Goal: Find specific page/section: Find specific page/section

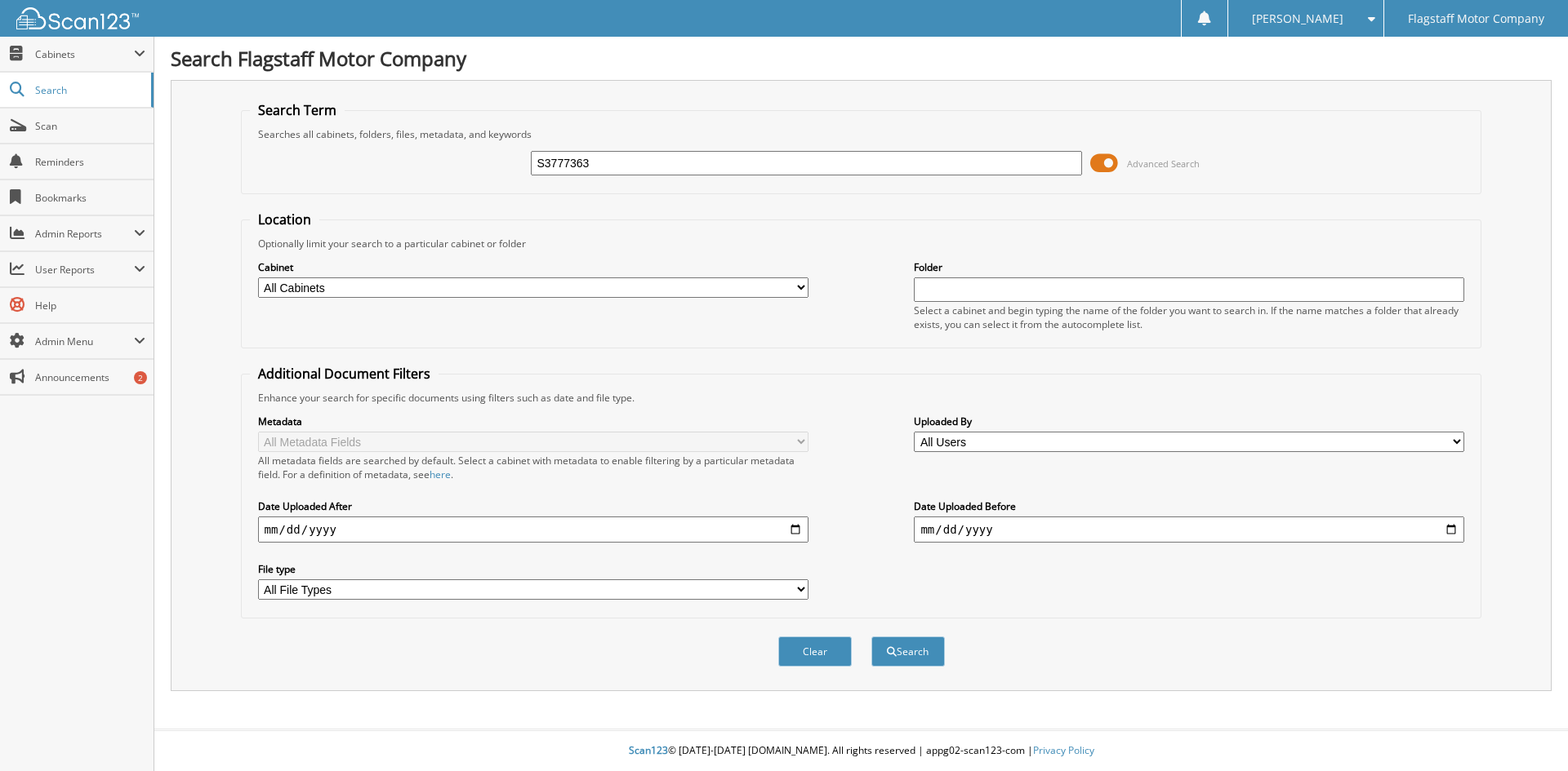
type input "S3777363"
click at [871, 637] on button "Search" at bounding box center [908, 652] width 73 height 30
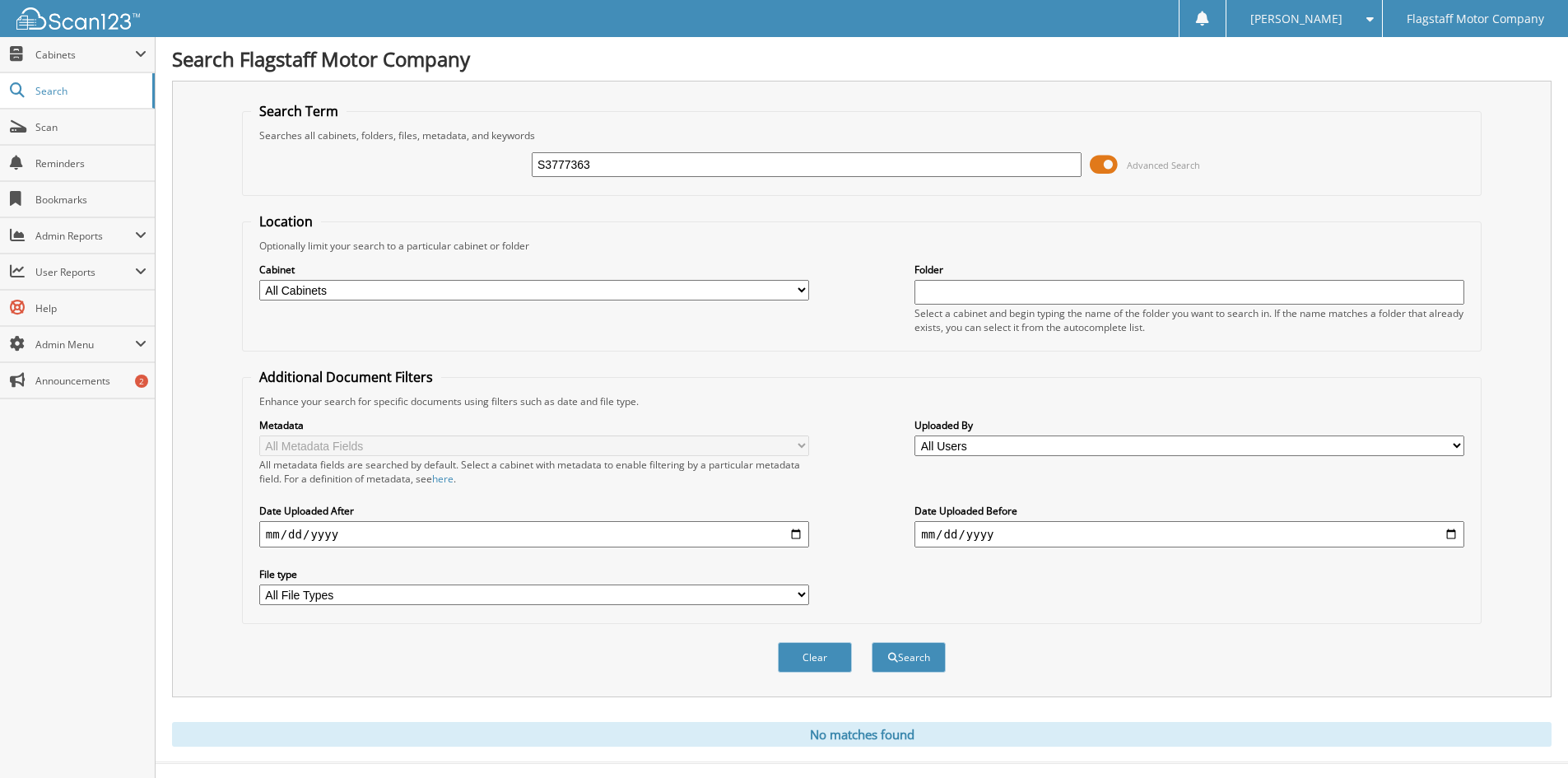
drag, startPoint x: 610, startPoint y: 159, endPoint x: 503, endPoint y: 167, distance: 107.3
click at [504, 167] on div "S3777363 Advanced Search" at bounding box center [862, 164] width 1222 height 44
paste input "36117"
type input "S3736117"
click at [872, 643] on button "Search" at bounding box center [909, 658] width 74 height 31
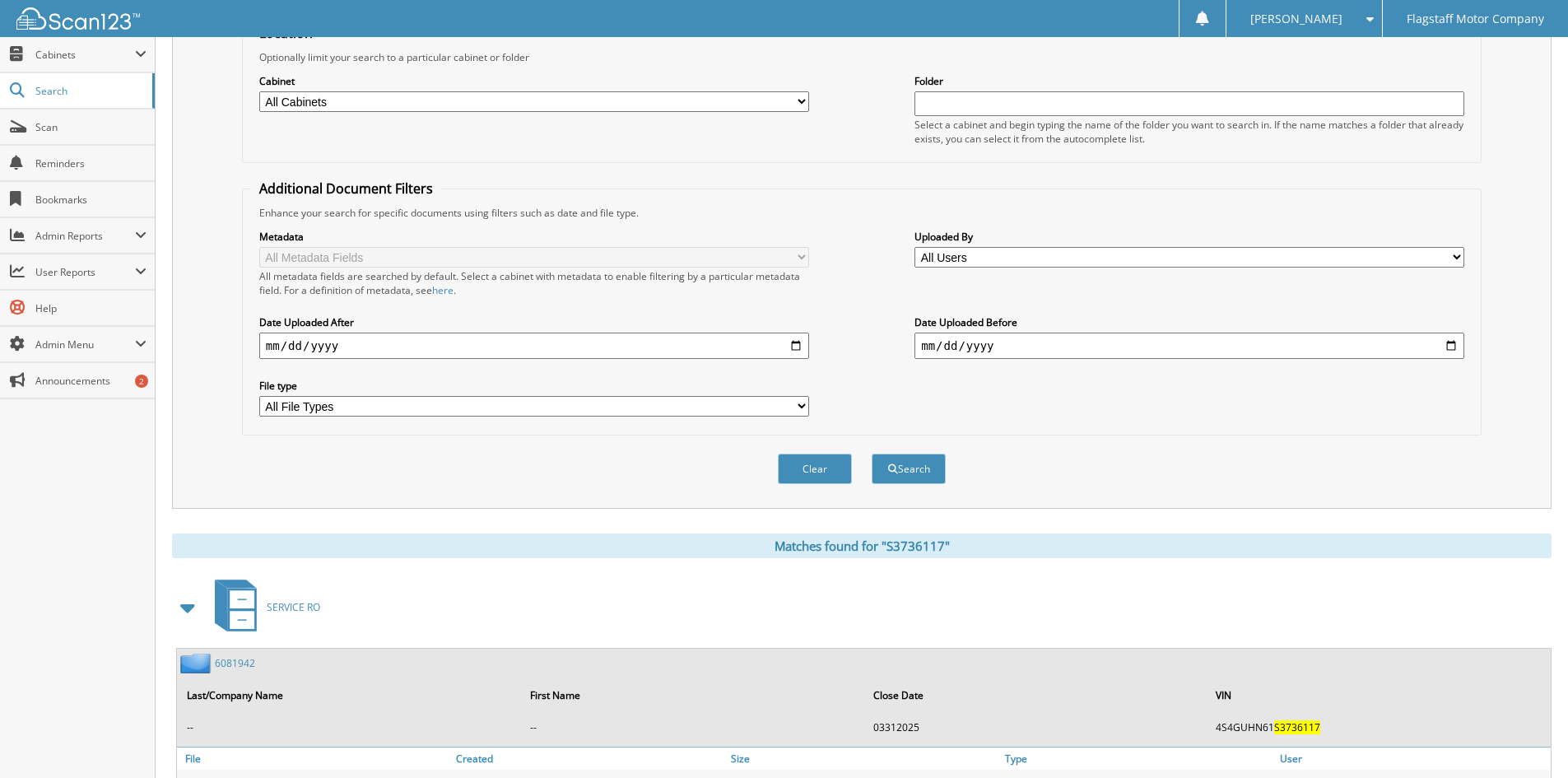
scroll to position [494, 0]
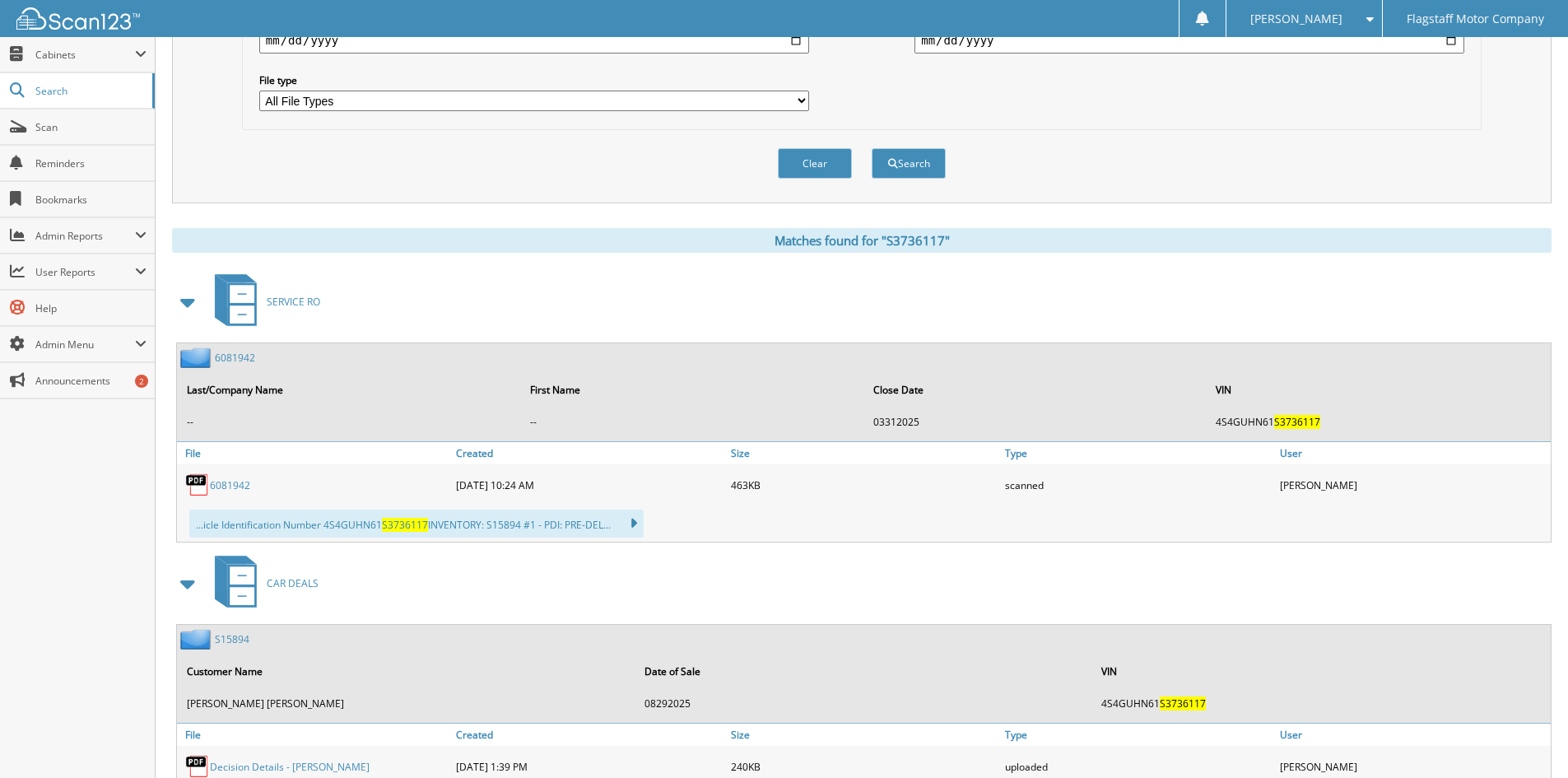
click at [186, 306] on span at bounding box center [189, 301] width 23 height 30
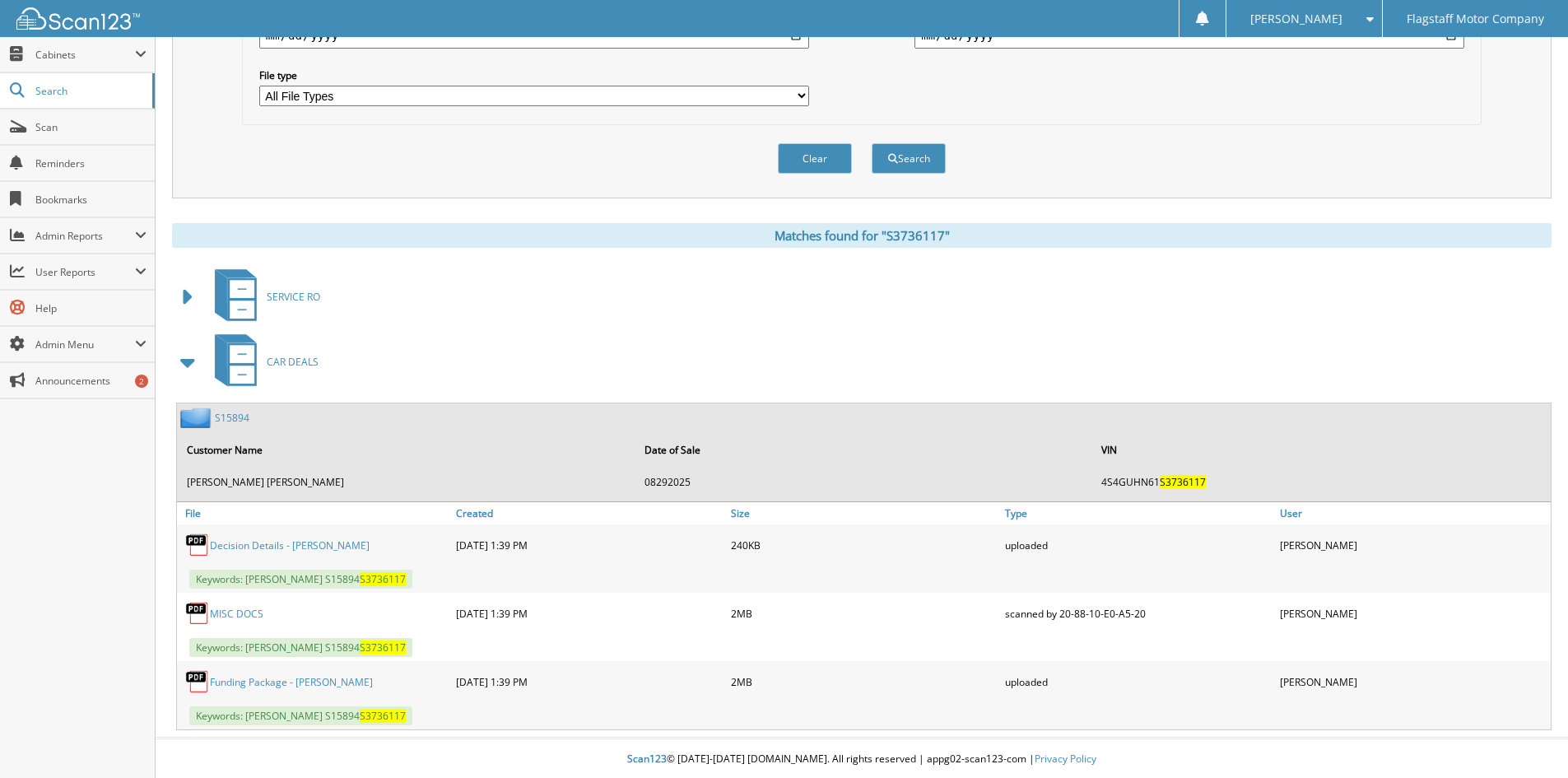
scroll to position [502, 0]
click at [228, 413] on link "S15894" at bounding box center [232, 416] width 34 height 14
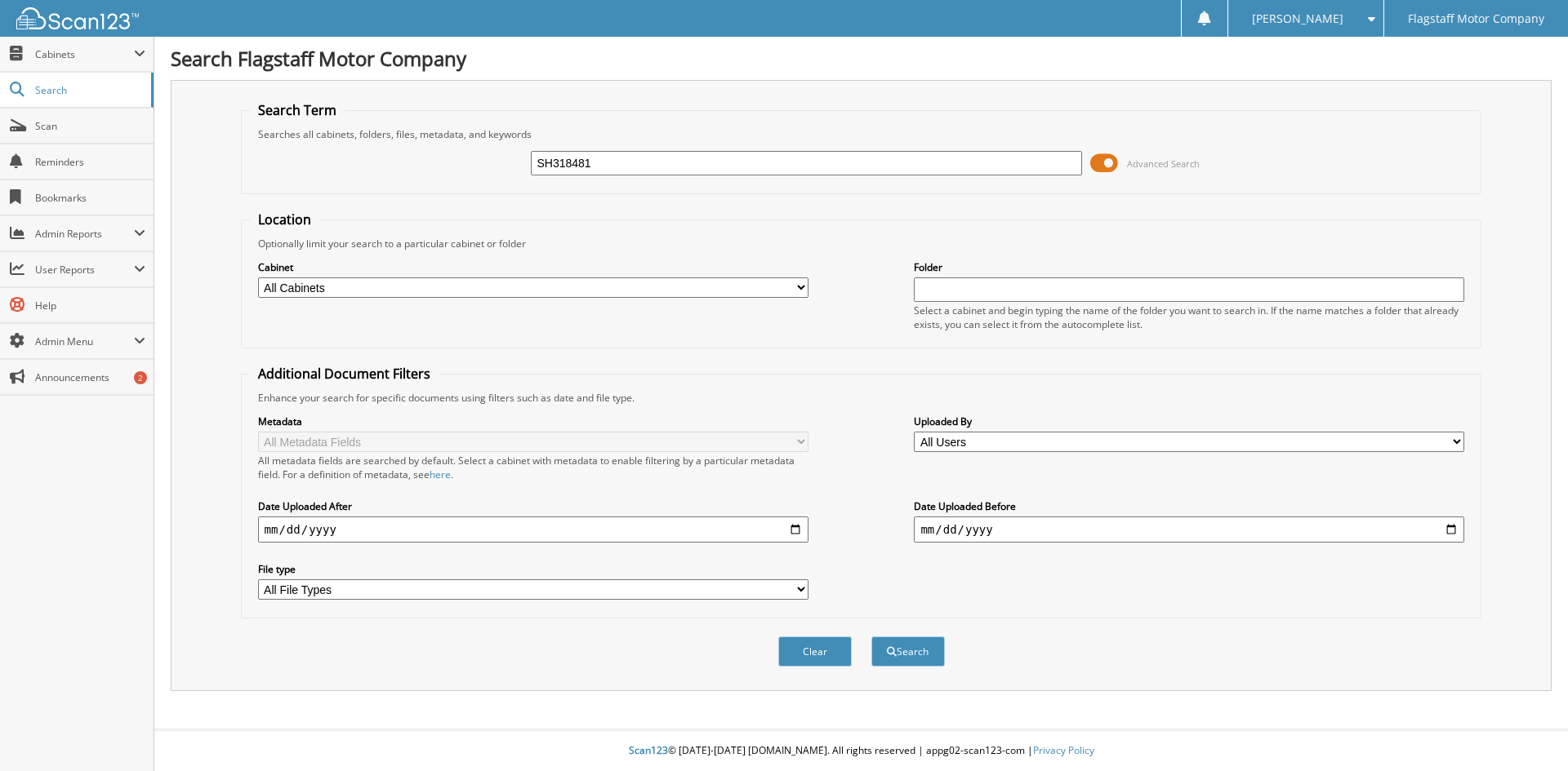
type input "SH318481"
click at [871, 637] on button "Search" at bounding box center [908, 652] width 73 height 30
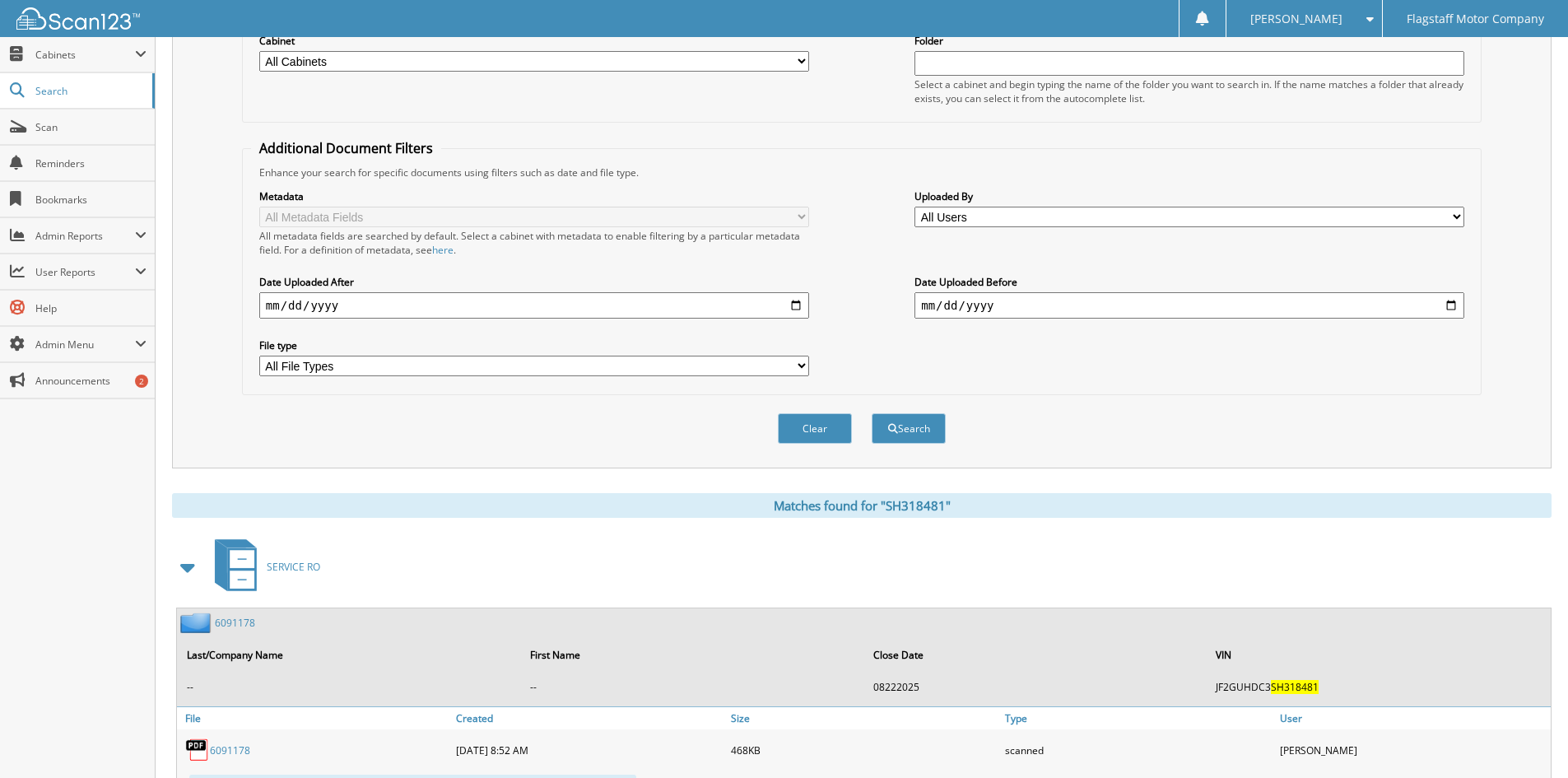
scroll to position [577, 0]
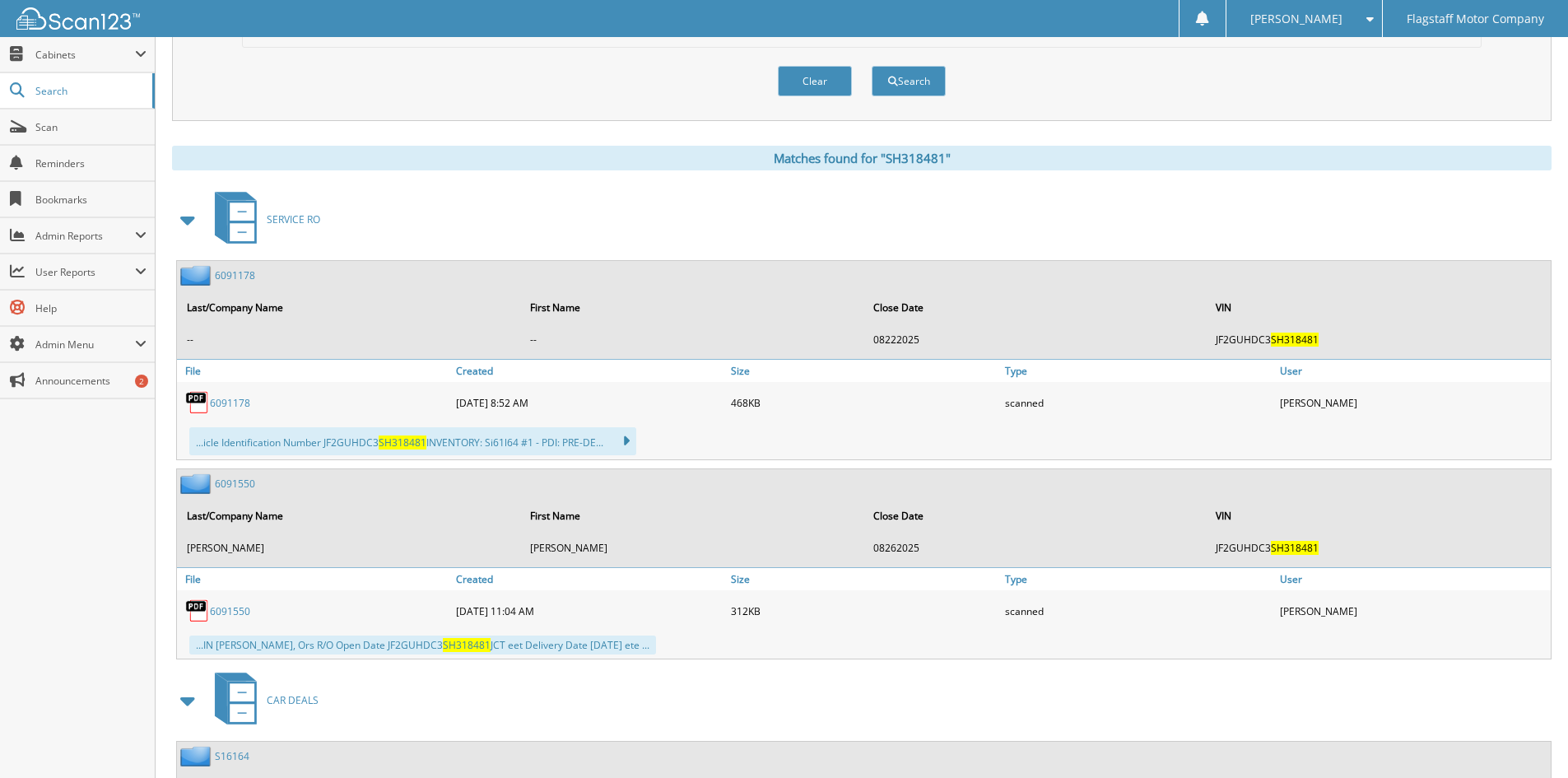
drag, startPoint x: 179, startPoint y: 222, endPoint x: 263, endPoint y: 227, distance: 84.1
click at [180, 222] on span at bounding box center [189, 219] width 23 height 30
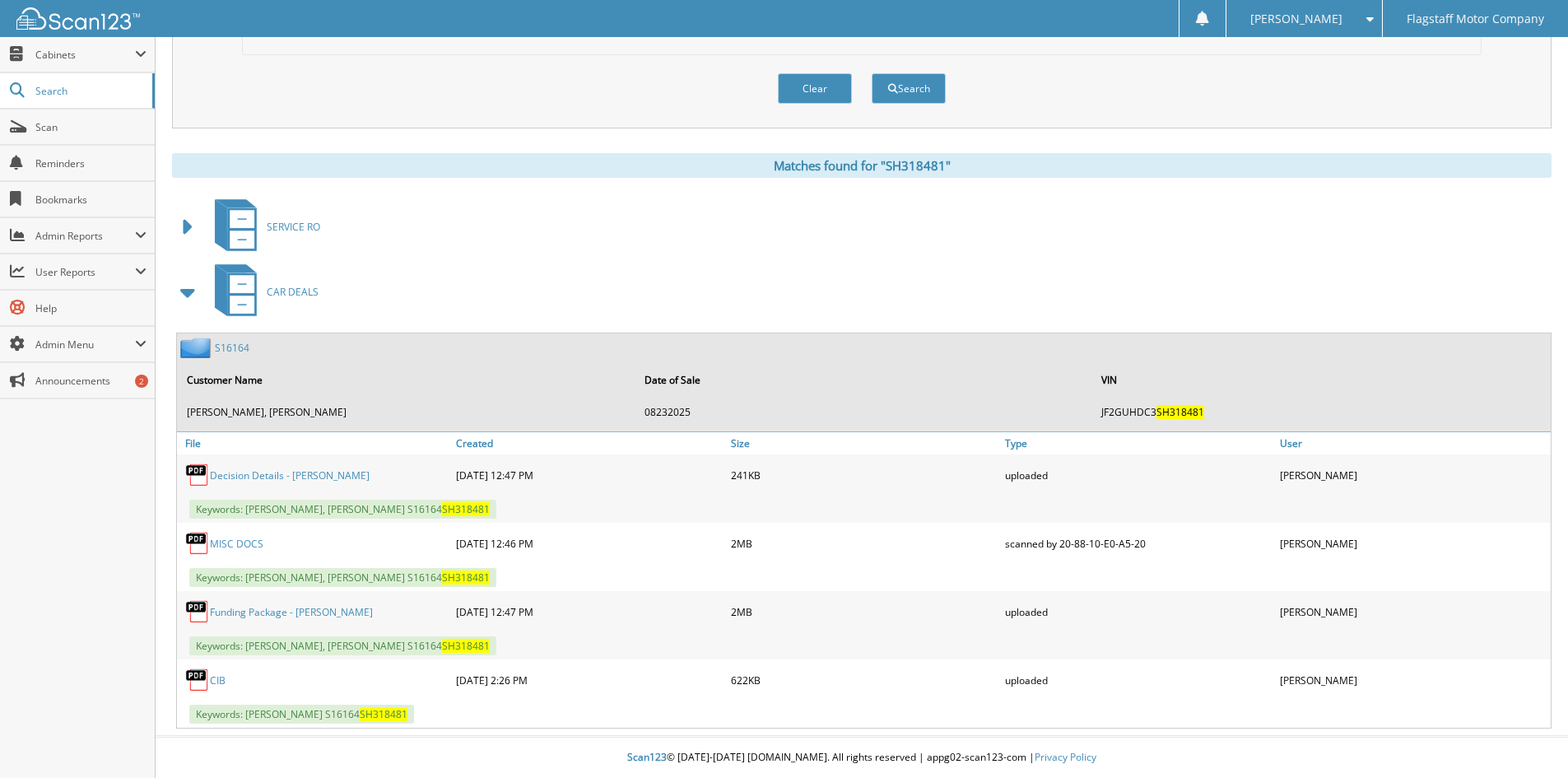
click at [235, 351] on link "S16164" at bounding box center [232, 348] width 34 height 14
